Goal: Register for event/course

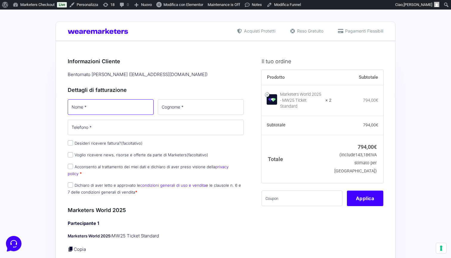
click at [96, 107] on input "Nome *" at bounding box center [111, 107] width 86 height 16
type input "Ilaria"
type input "Foresti"
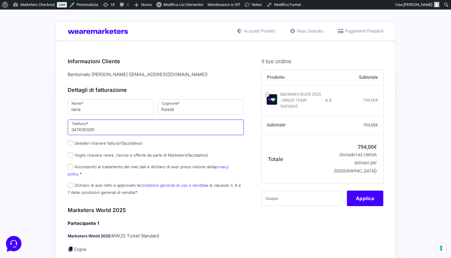
click at [138, 130] on input "3474351091" at bounding box center [156, 128] width 176 height 16
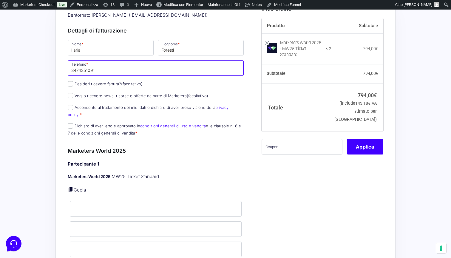
scroll to position [76, 0]
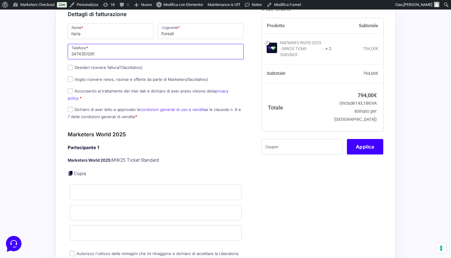
type input "3474351091"
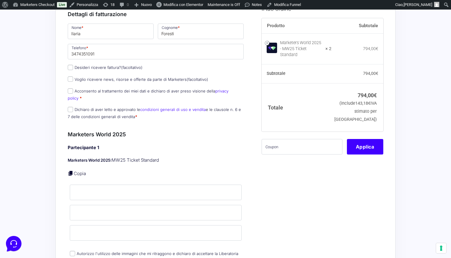
click at [73, 92] on input "Acconsento al trattamento dei miei dati e dichiaro di aver preso visione della …" at bounding box center [70, 90] width 5 height 5
checkbox input "true"
click at [70, 107] on input "Dichiaro di aver letto e approvato le condizioni generali di uso e vendita e le…" at bounding box center [70, 109] width 5 height 5
checkbox input "true"
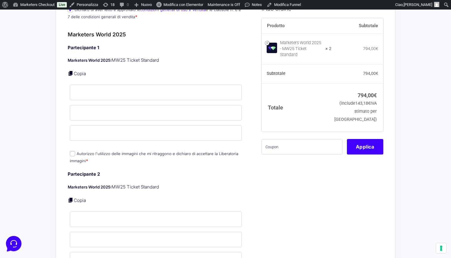
scroll to position [170, 0]
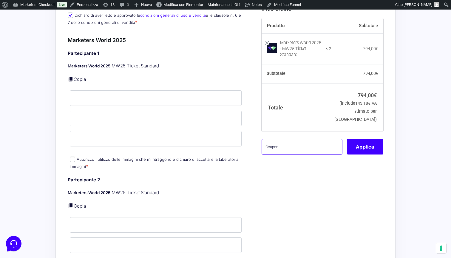
click at [301, 150] on input "text" at bounding box center [302, 147] width 81 height 16
paste input "mrk100offmwtest"
type input "mrk100offmwtest"
click at [377, 152] on button "Applica" at bounding box center [365, 147] width 36 height 16
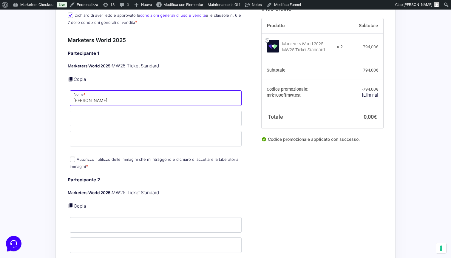
type input "Monica"
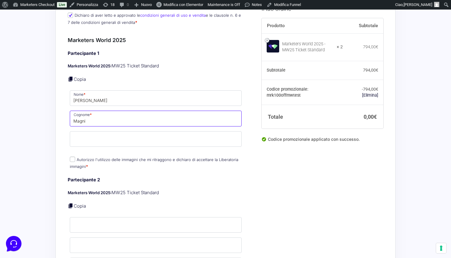
type input "Magni"
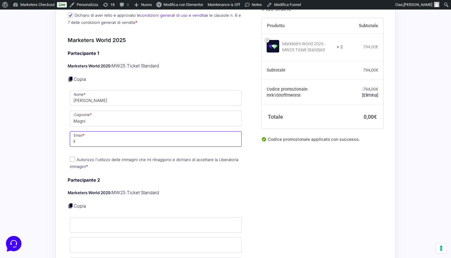
type input "i"
type input "alemony96@gmail.com"
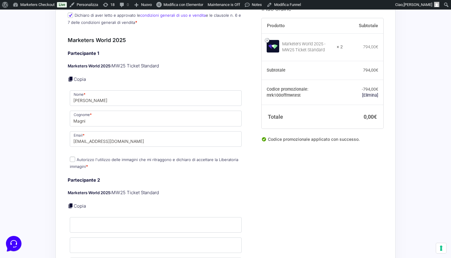
click at [98, 157] on label "Autorizzo l'utilizzo delle immagini che mi ritraggono e dichiaro di accettare l…" at bounding box center [154, 163] width 169 height 12
click at [75, 157] on input "Autorizzo l'utilizzo delle immagini che mi ritraggono e dichiaro di accettare l…" at bounding box center [72, 159] width 5 height 5
checkbox input "true"
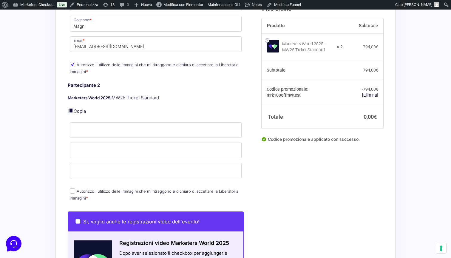
scroll to position [270, 0]
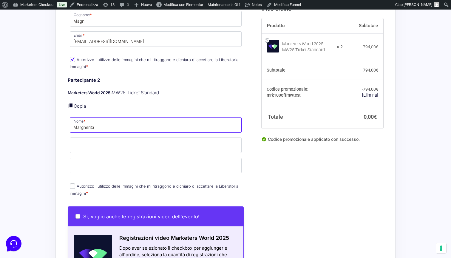
type input "Margherita"
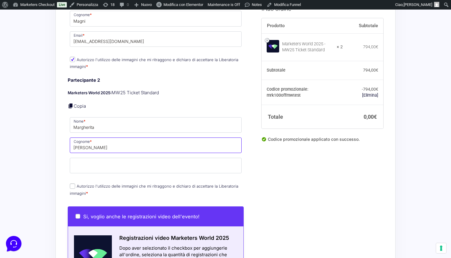
type input "Perone"
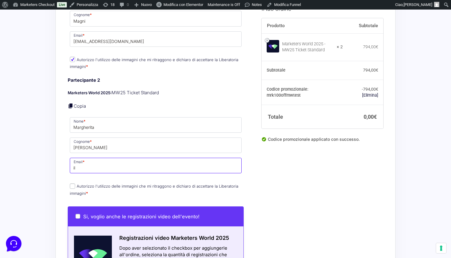
type input "i"
type input "ilariaforest14@gmail.com"
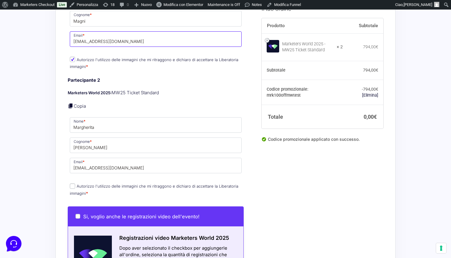
click at [100, 33] on input "alemony96@gmail.com" at bounding box center [156, 39] width 172 height 16
type input "ilariaforesti14@gmail.com"
click at [115, 64] on div "Marketers World 2025 Partecipante 1 Marketers World 2025: MW25 Ticket Standard …" at bounding box center [156, 67] width 176 height 262
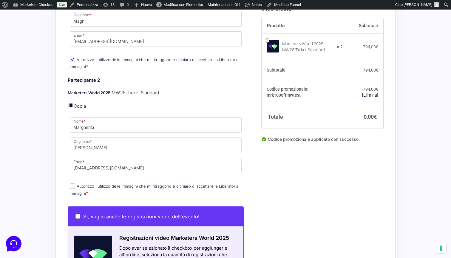
scroll to position [324, 0]
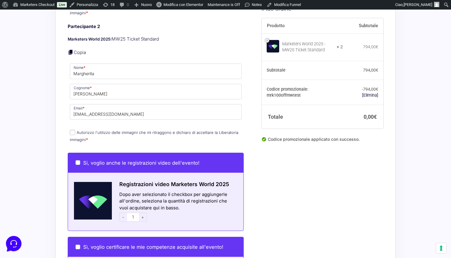
click at [71, 130] on input "Autorizzo l'utilizzo delle immagini che mi ritraggono e dichiaro di accettare l…" at bounding box center [72, 132] width 5 height 5
checkbox input "true"
click at [94, 107] on input "ilariaforest14@gmail.com" at bounding box center [156, 112] width 172 height 16
type input "ilariaforesti14@gmail.com"
click at [151, 130] on label "Autorizzo l'utilizzo delle immagini che mi ritraggono e dichiaro di accettare l…" at bounding box center [154, 136] width 169 height 12
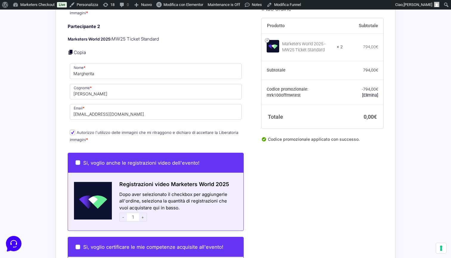
click at [75, 130] on input "Autorizzo l'utilizzo delle immagini che mi ritraggono e dichiaro di accettare l…" at bounding box center [72, 132] width 5 height 5
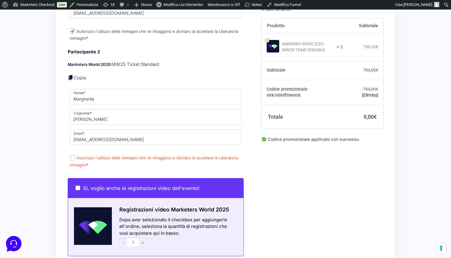
scroll to position [299, 0]
click at [71, 155] on input "Autorizzo l'utilizzo delle immagini che mi ritraggono e dichiaro di accettare l…" at bounding box center [72, 157] width 5 height 5
checkbox input "true"
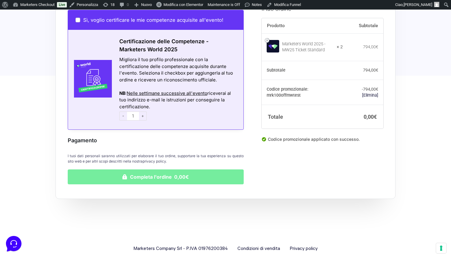
scroll to position [551, 0]
click at [173, 170] on button "Completa l'ordine 0,00€" at bounding box center [156, 177] width 176 height 15
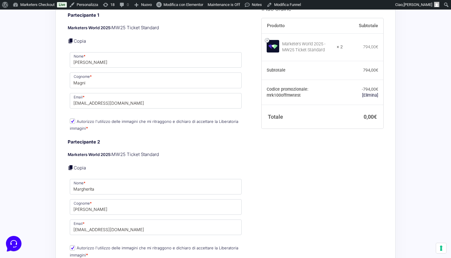
scroll to position [230, 0]
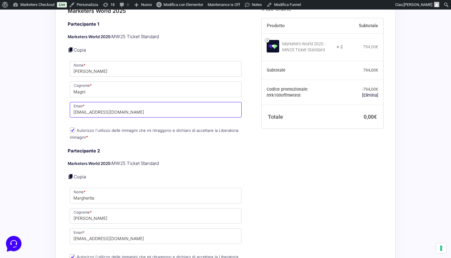
click at [102, 102] on input "ilariaforesti14@gmail.com" at bounding box center [156, 110] width 172 height 16
type input "alemony96@gmail.com"
click at [204, 138] on div "Marketers World 2025 Partecipante 1 Marketers World 2025: MW25 Ticket Standard …" at bounding box center [156, 138] width 176 height 262
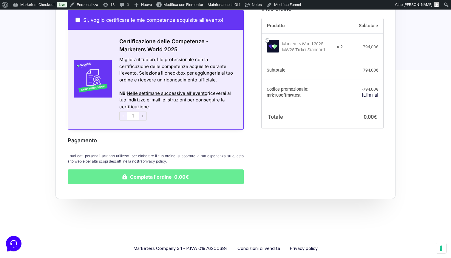
scroll to position [581, 0]
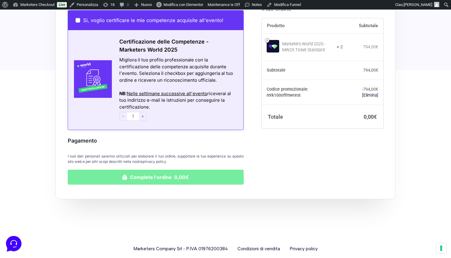
click at [158, 173] on button "Completa l'ordine 0,00€" at bounding box center [156, 177] width 176 height 15
